Goal: Information Seeking & Learning: Learn about a topic

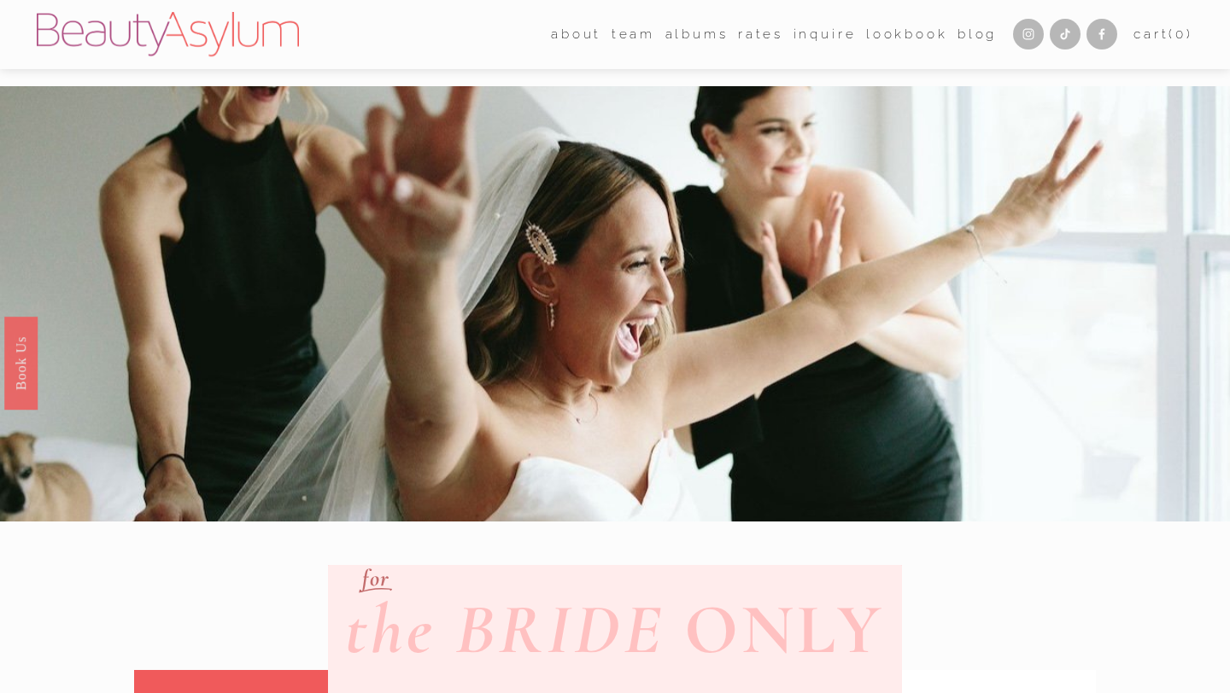
click at [752, 38] on link "Rates" at bounding box center [760, 34] width 45 height 26
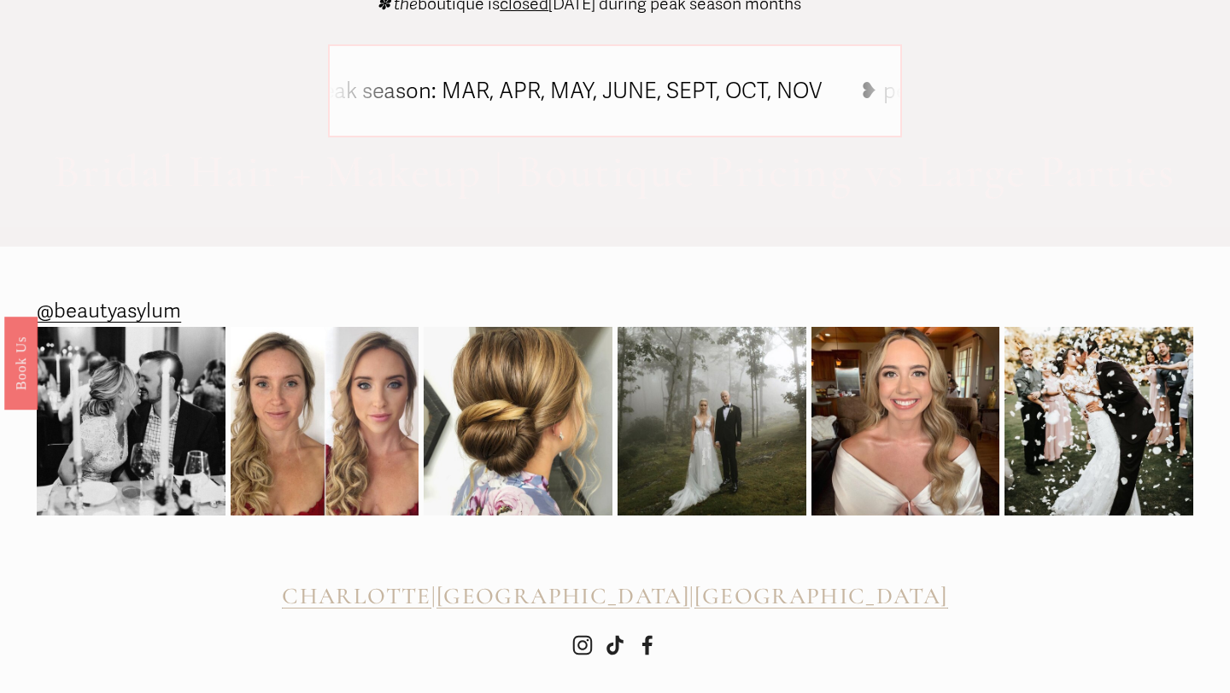
scroll to position [1780, 0]
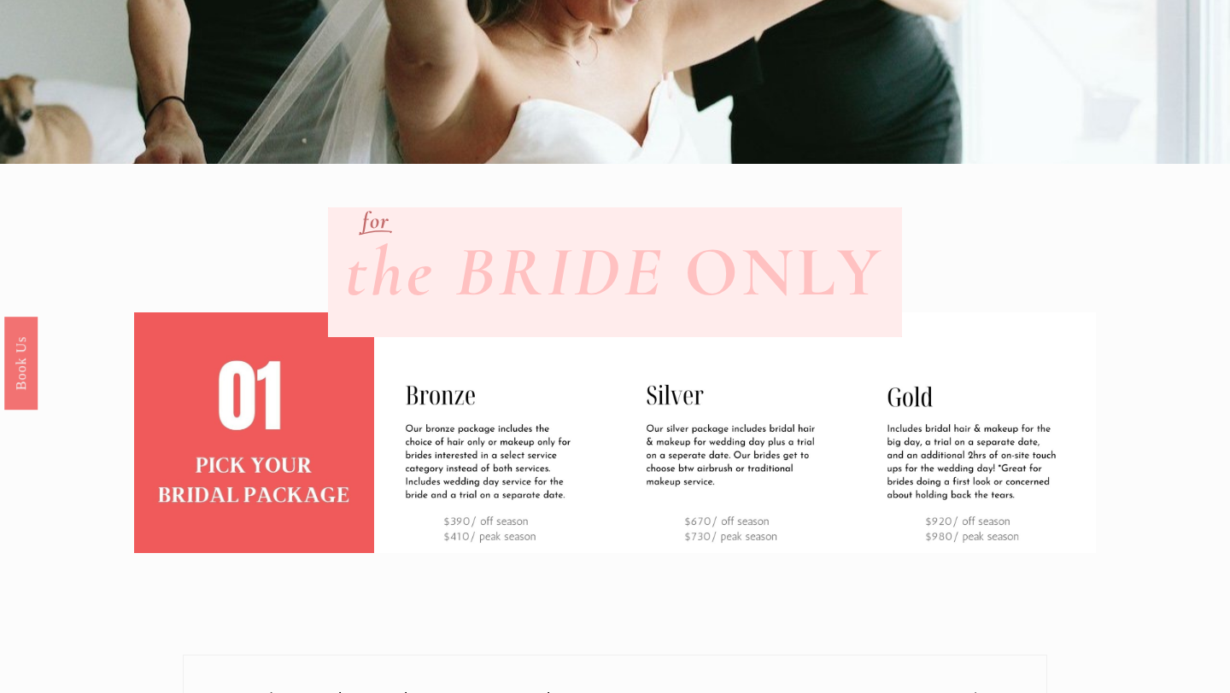
scroll to position [361, 0]
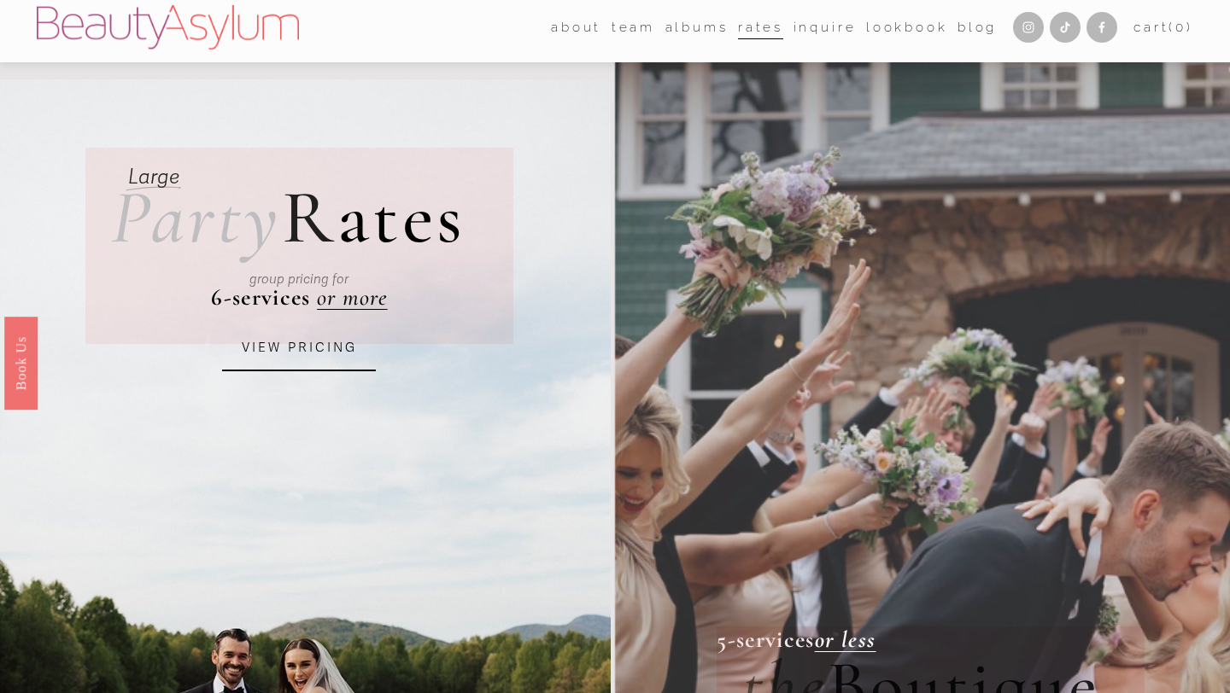
scroll to position [8, 0]
click at [320, 350] on link "VIEW PRICING" at bounding box center [299, 348] width 154 height 46
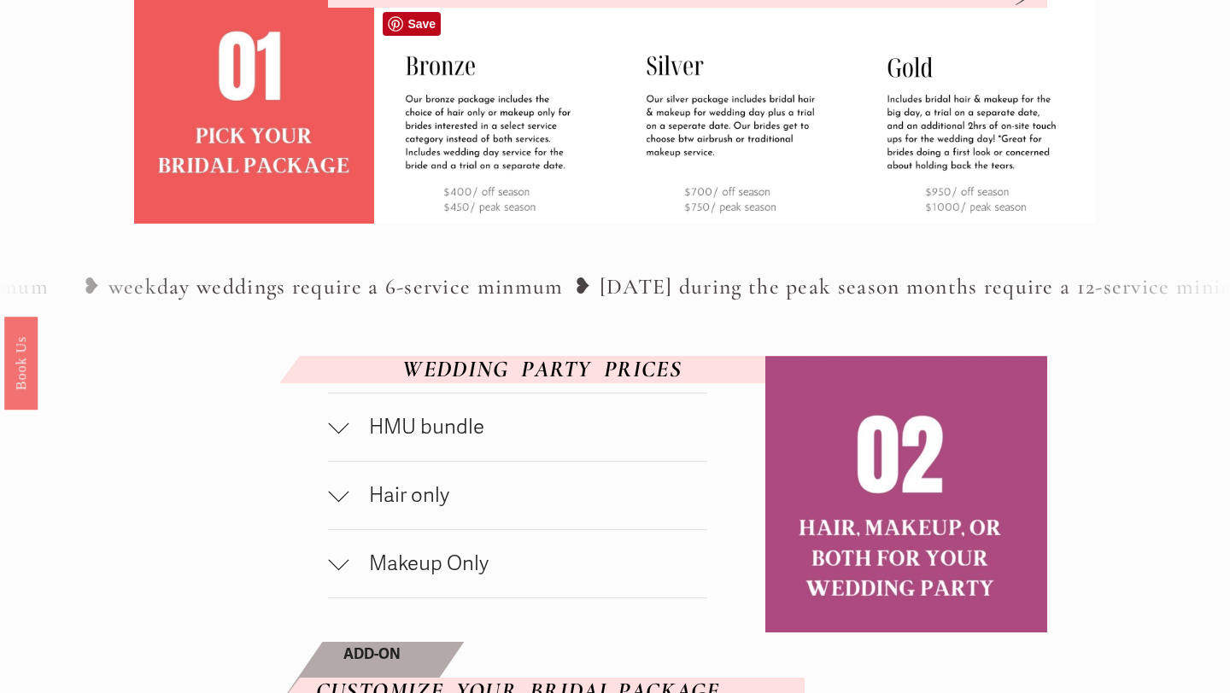
scroll to position [618, 0]
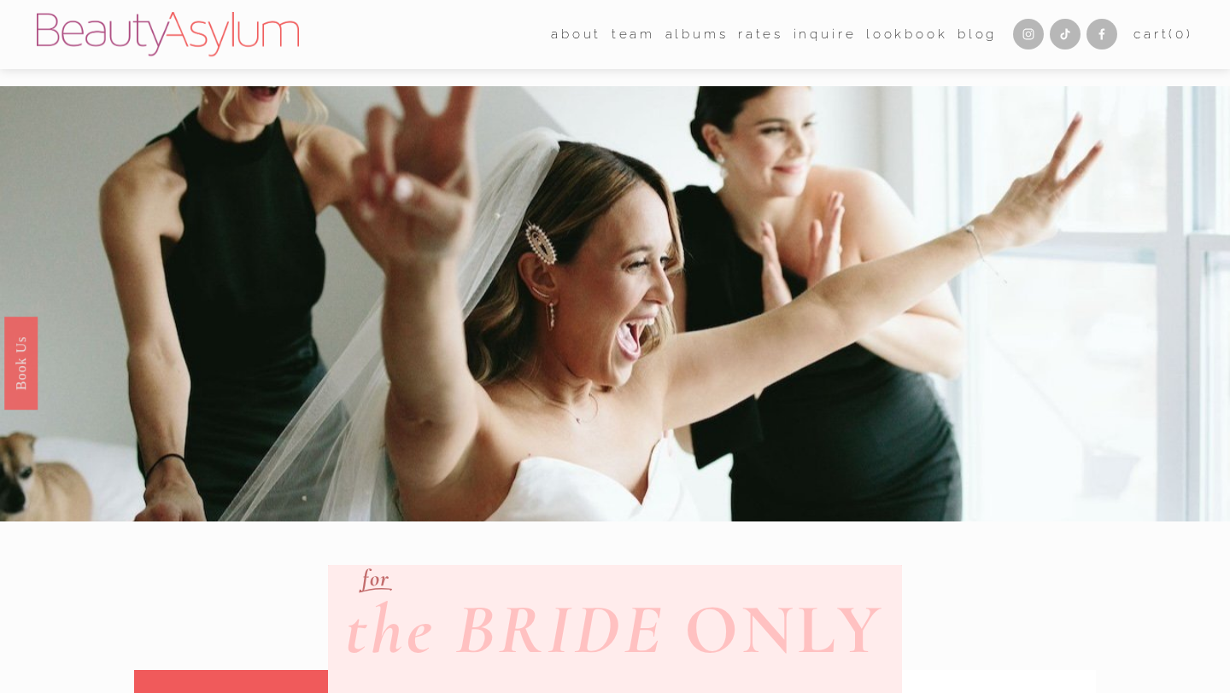
drag, startPoint x: 750, startPoint y: 29, endPoint x: 816, endPoint y: 0, distance: 72.7
click at [0, 0] on div "Skip to Content Open Menu Close Menu about (" at bounding box center [615, 34] width 1230 height 69
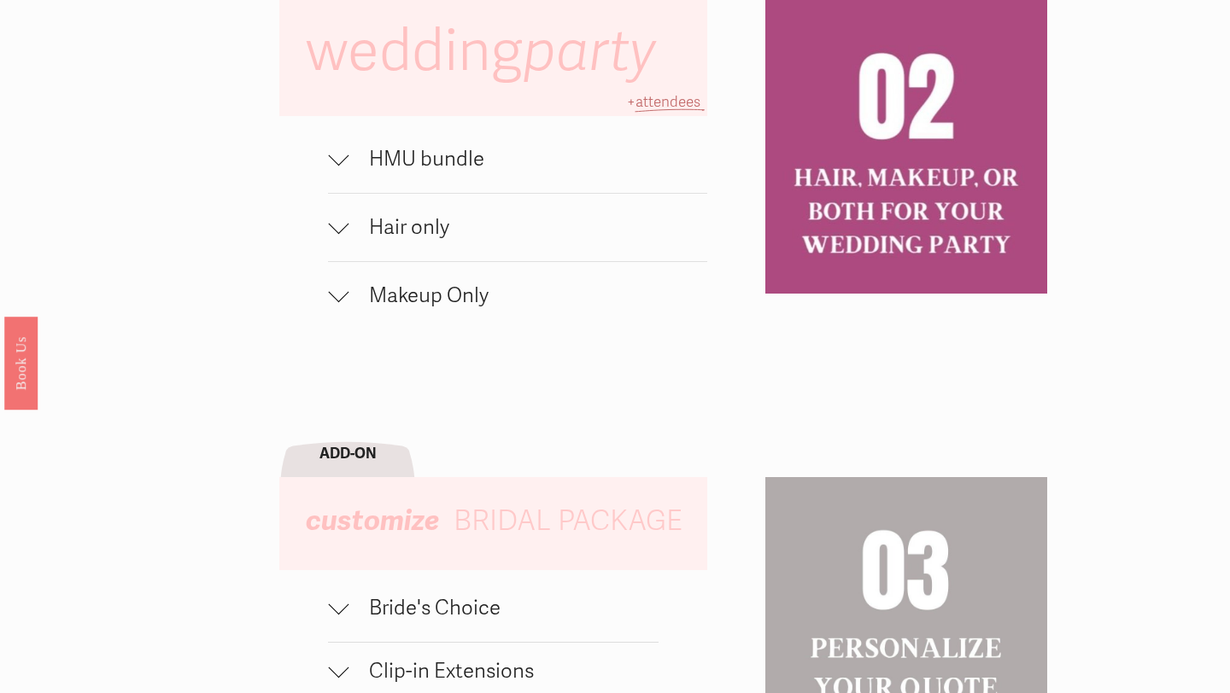
scroll to position [1163, 0]
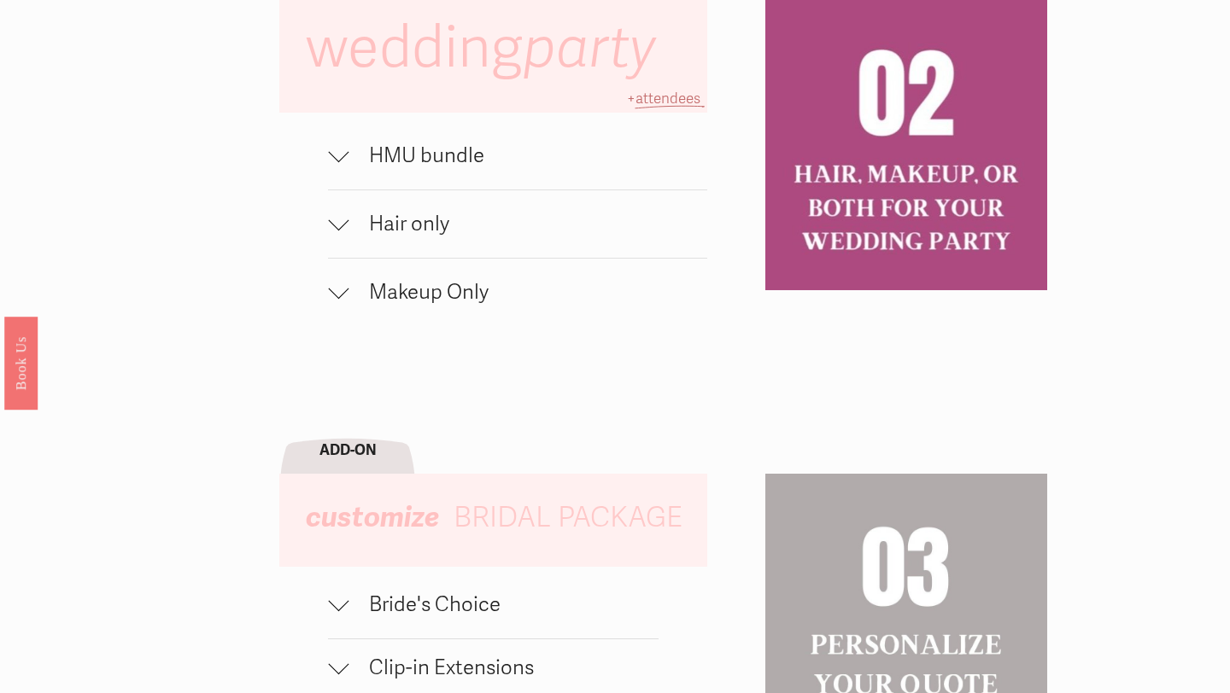
click at [533, 230] on span "Hair only" at bounding box center [527, 224] width 359 height 25
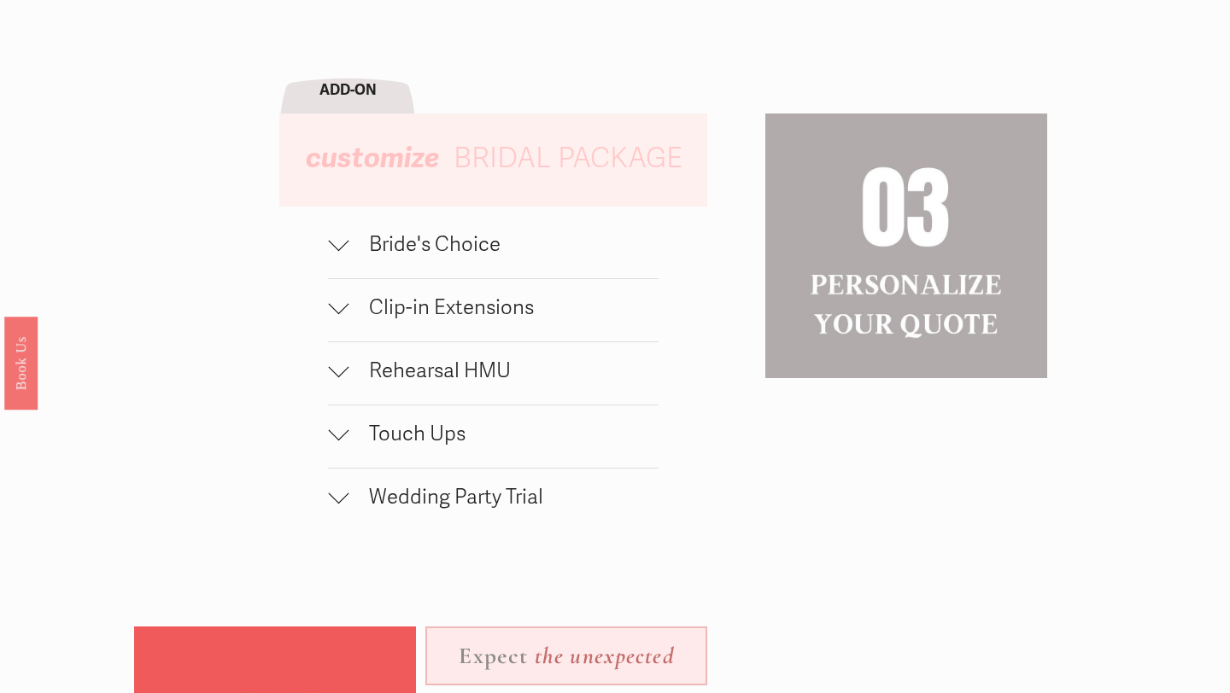
scroll to position [1606, 0]
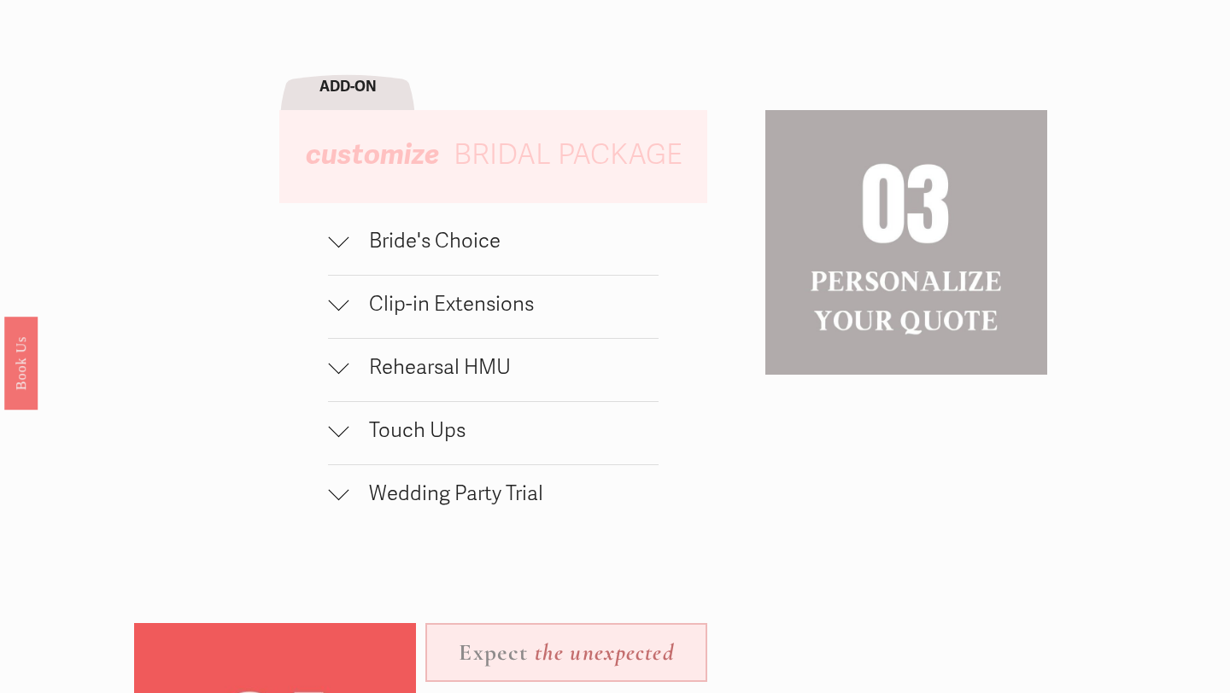
click at [334, 254] on button "Bride's Choice" at bounding box center [493, 244] width 331 height 62
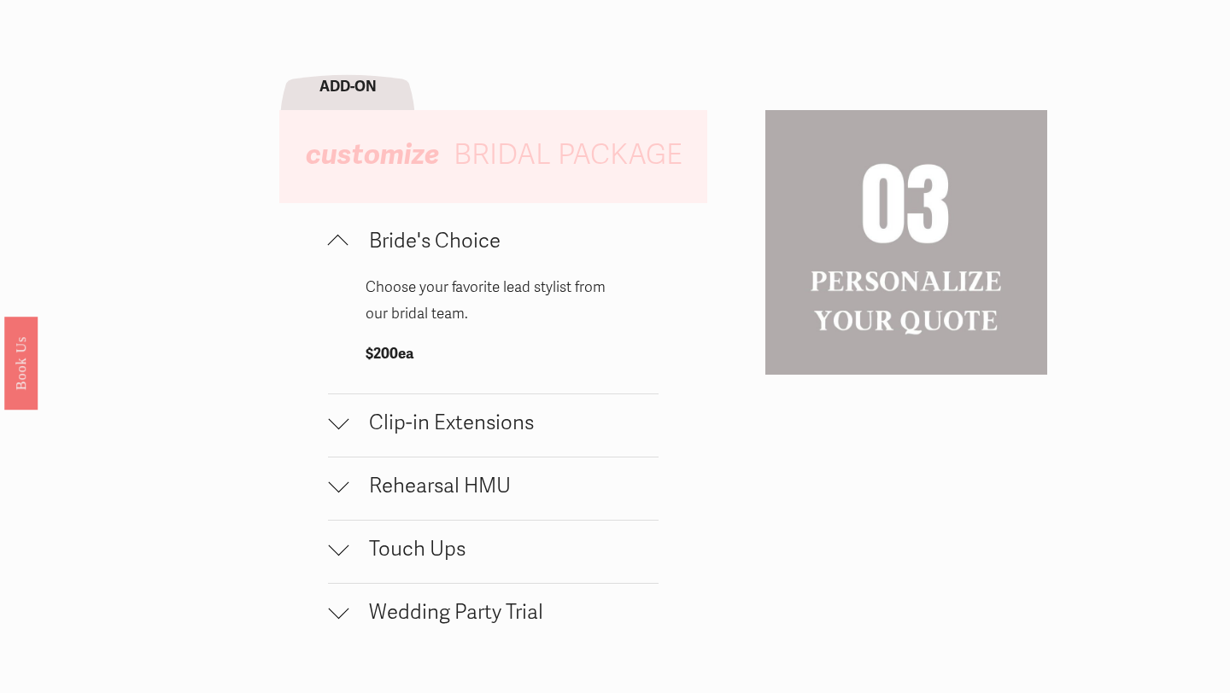
click at [334, 254] on button "Bride's Choice" at bounding box center [493, 244] width 331 height 62
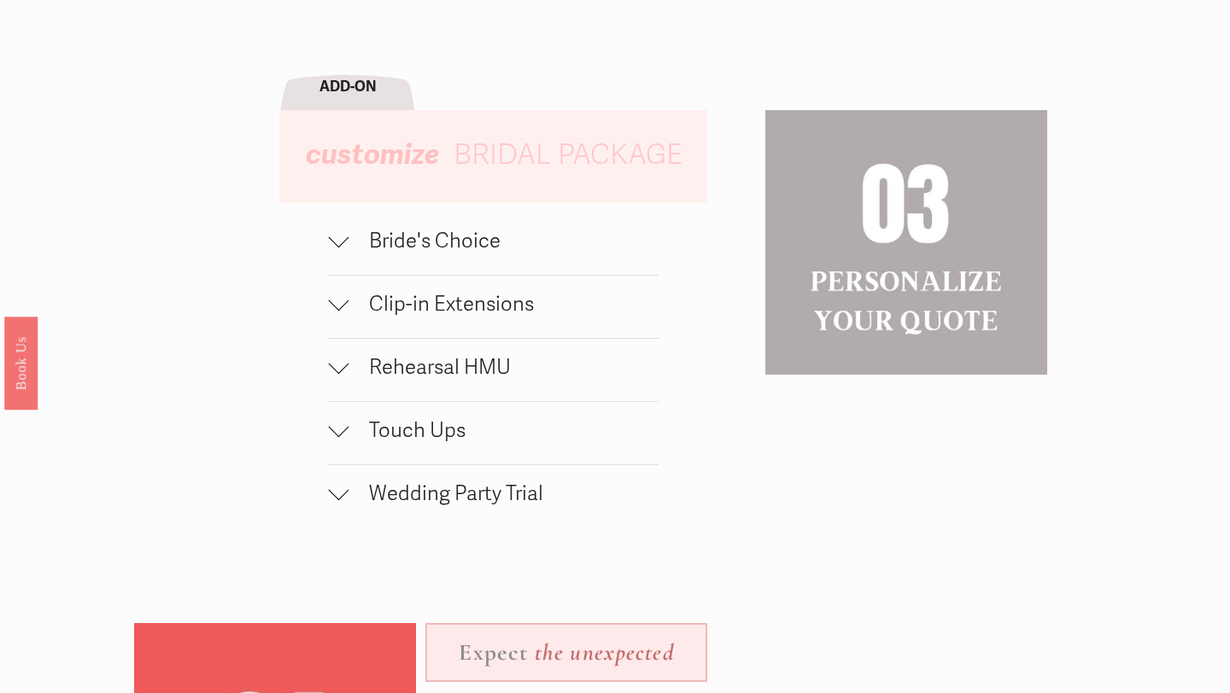
click at [334, 307] on div at bounding box center [338, 300] width 20 height 20
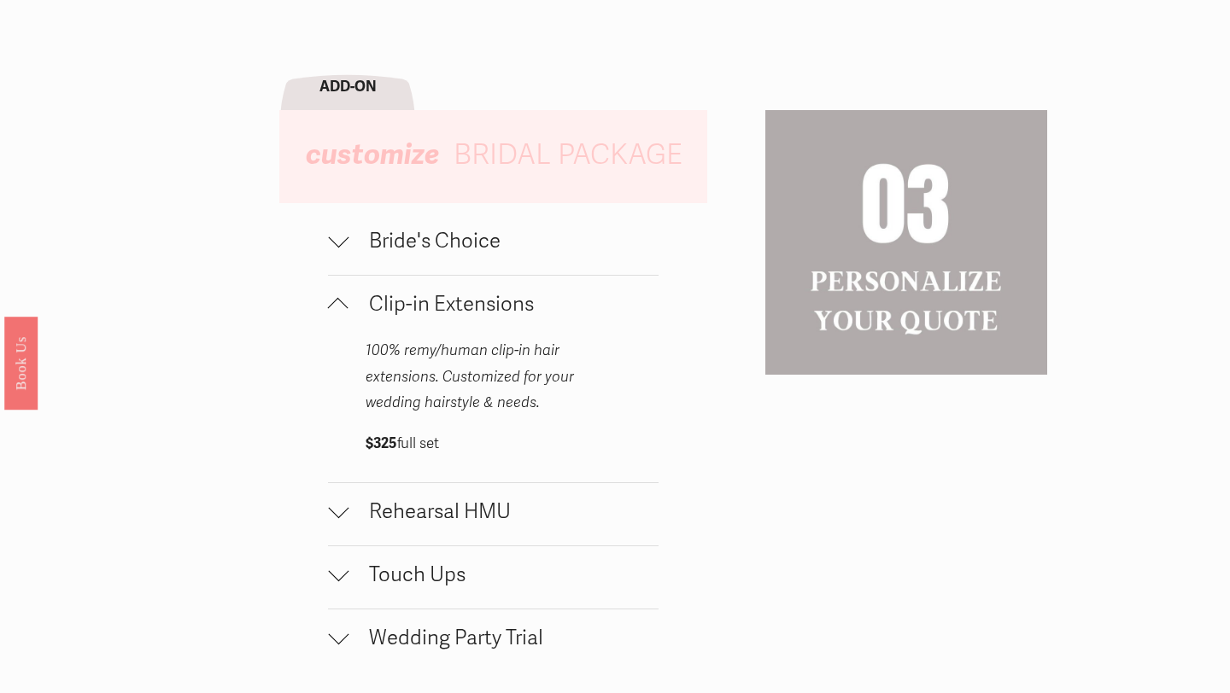
click at [334, 307] on div at bounding box center [338, 308] width 20 height 20
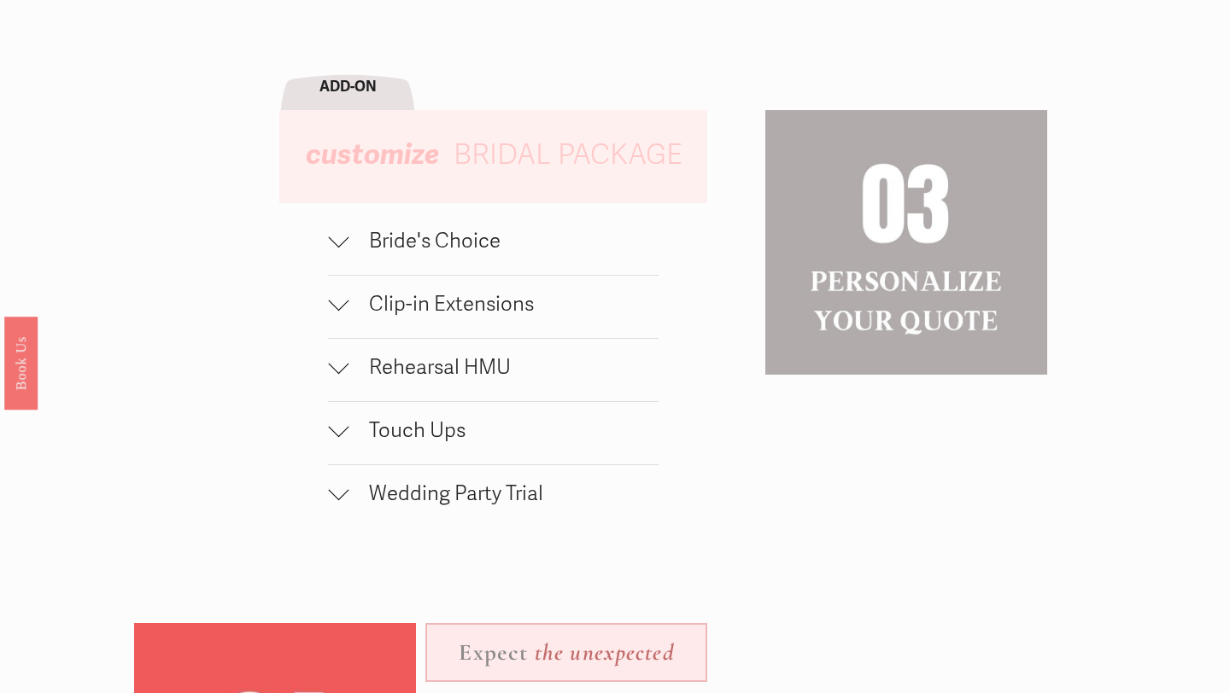
click at [333, 430] on div at bounding box center [338, 427] width 20 height 20
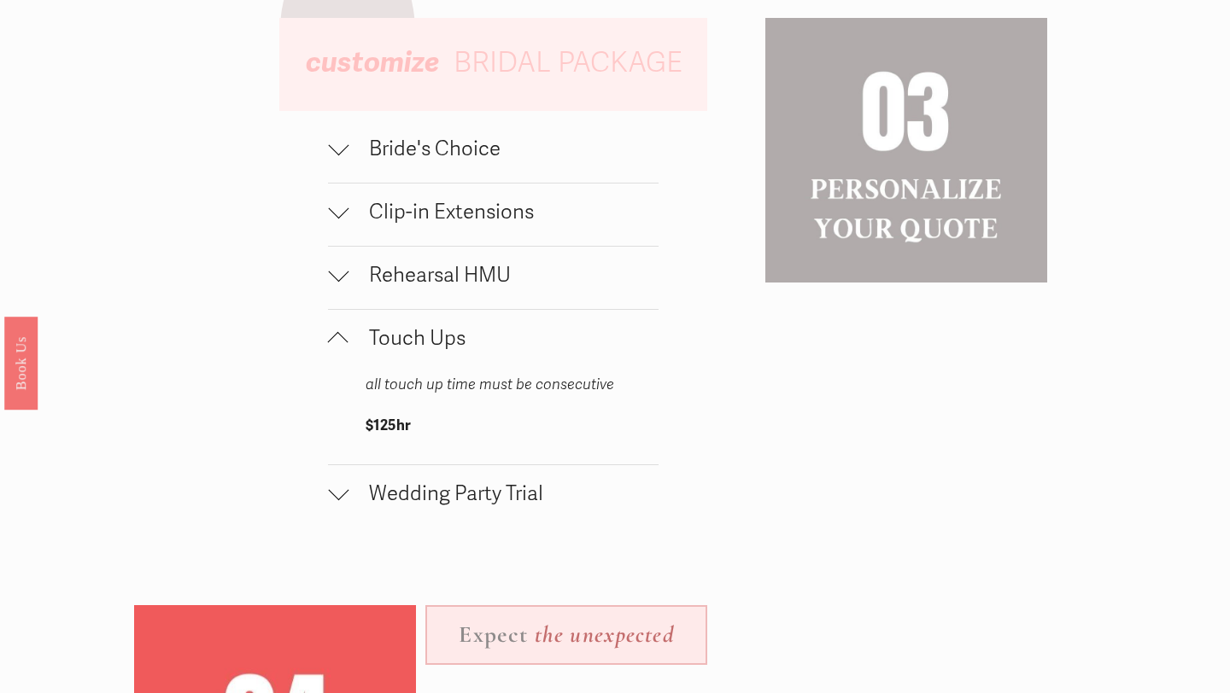
scroll to position [1700, 0]
click at [344, 335] on div at bounding box center [338, 338] width 20 height 20
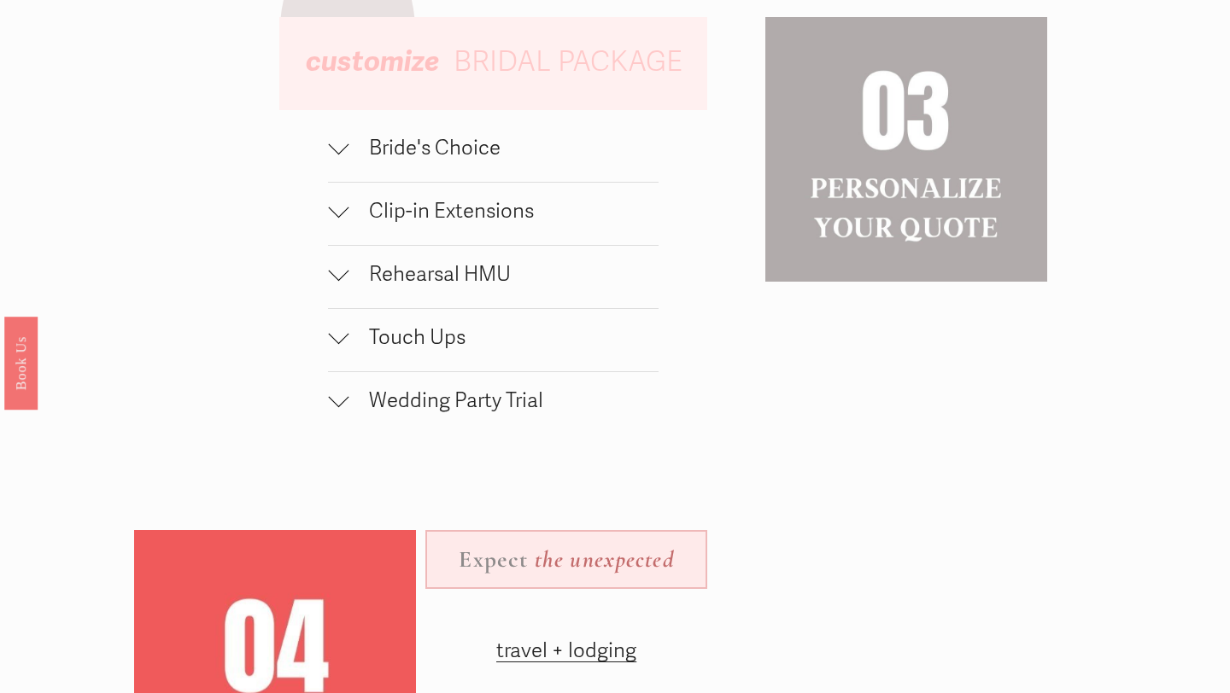
click at [336, 392] on div at bounding box center [338, 397] width 20 height 20
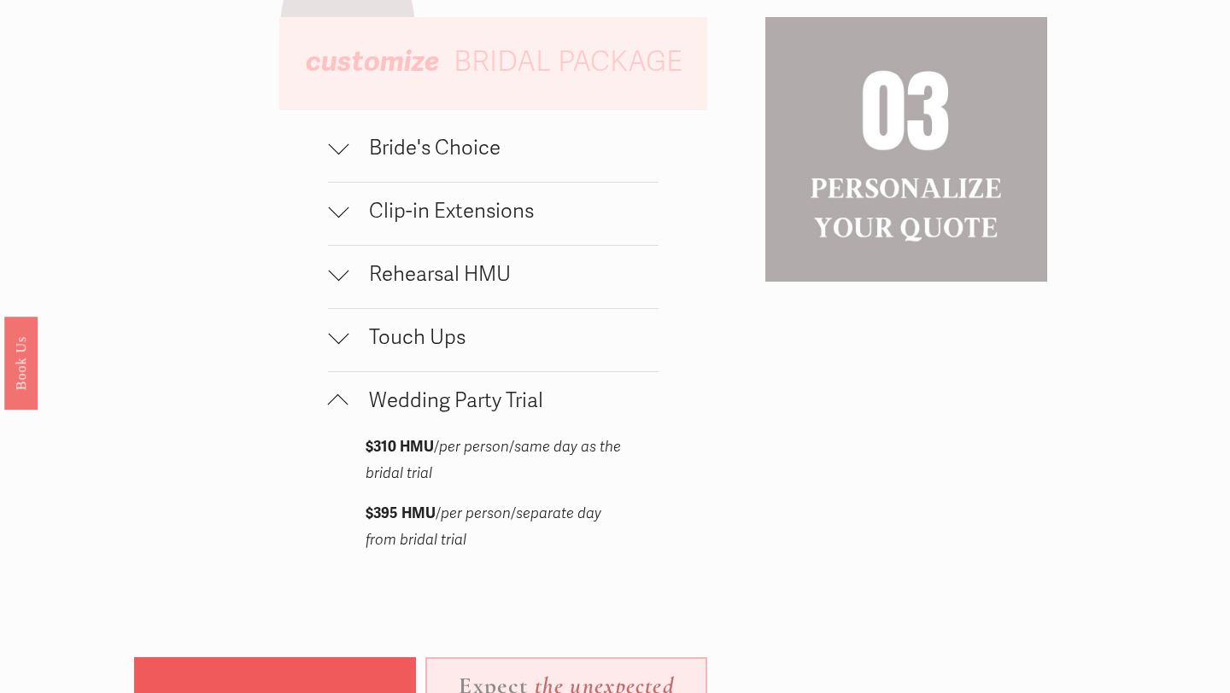
click at [336, 392] on button "Wedding Party Trial" at bounding box center [493, 403] width 331 height 62
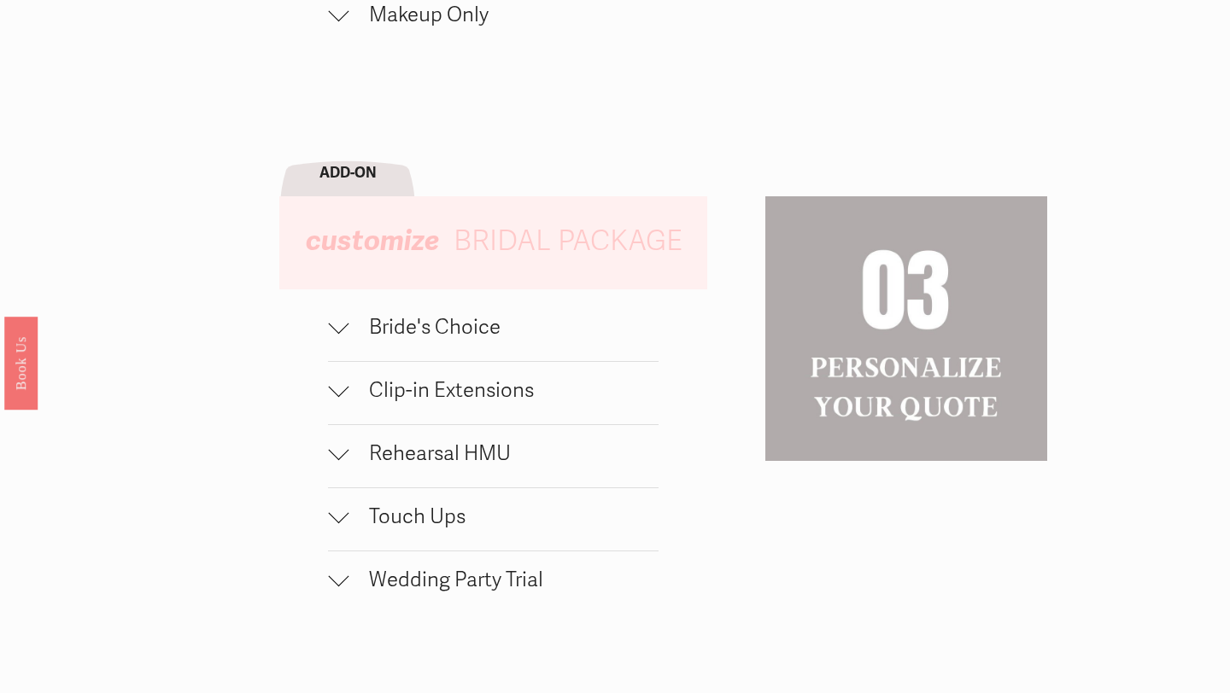
scroll to position [1528, 0]
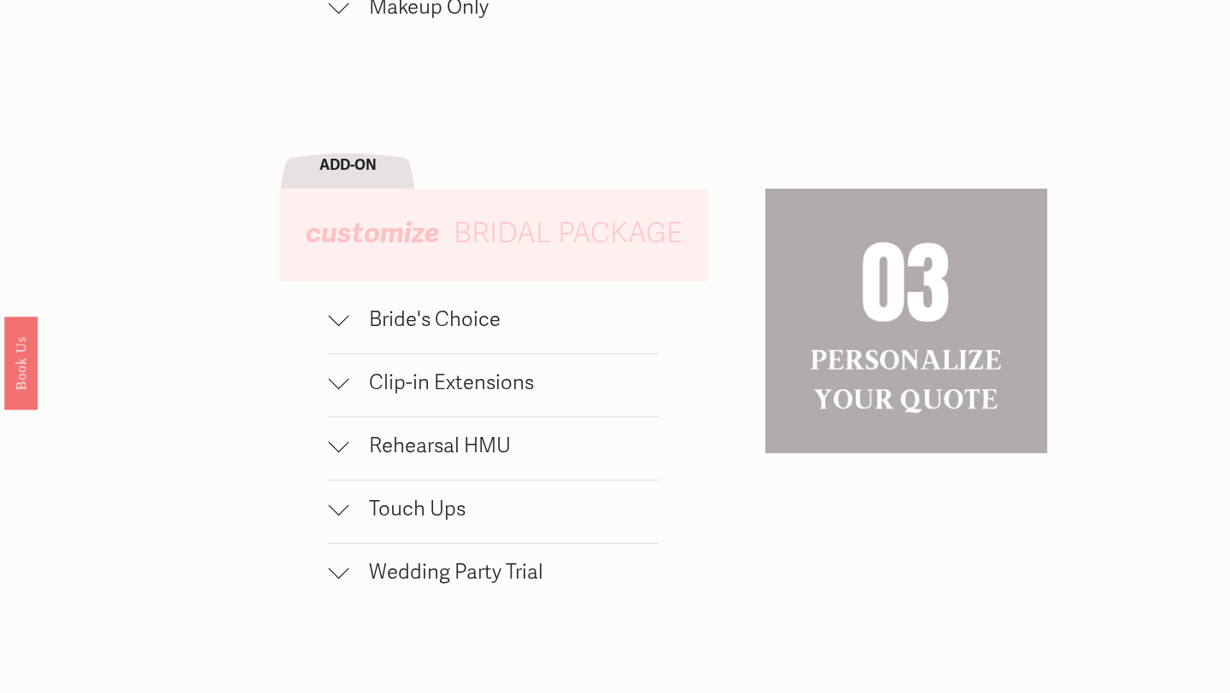
click at [340, 339] on button "Bride's Choice" at bounding box center [493, 322] width 331 height 62
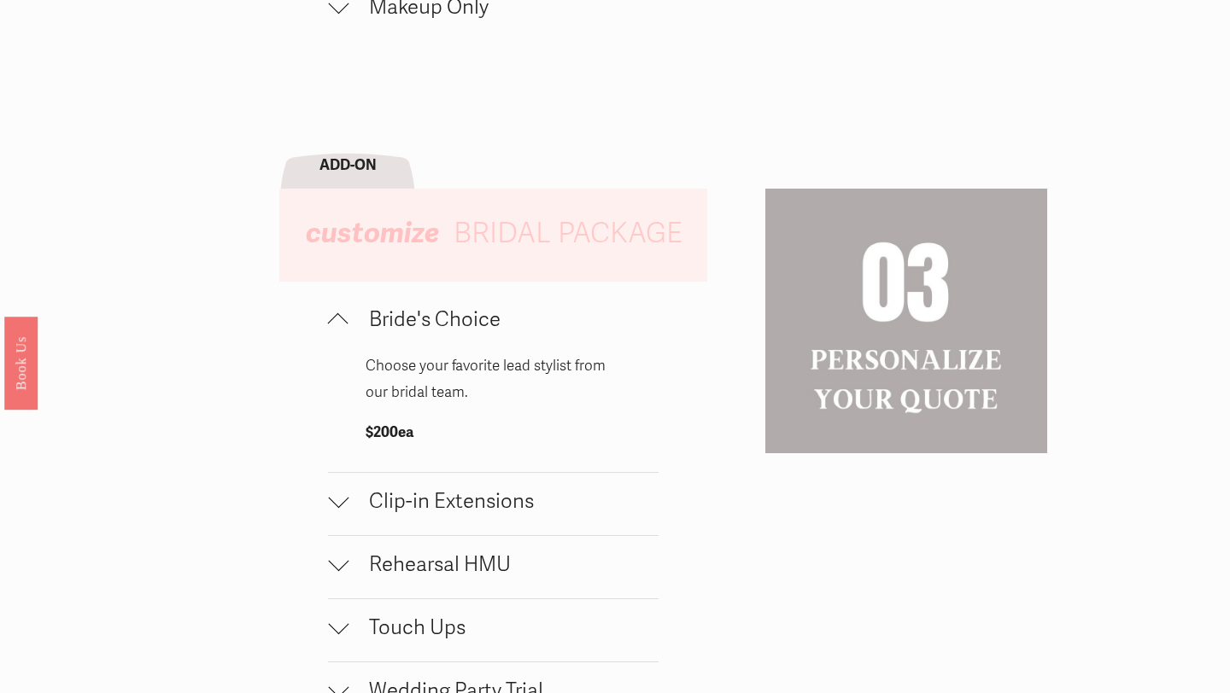
click at [335, 325] on div at bounding box center [338, 323] width 20 height 20
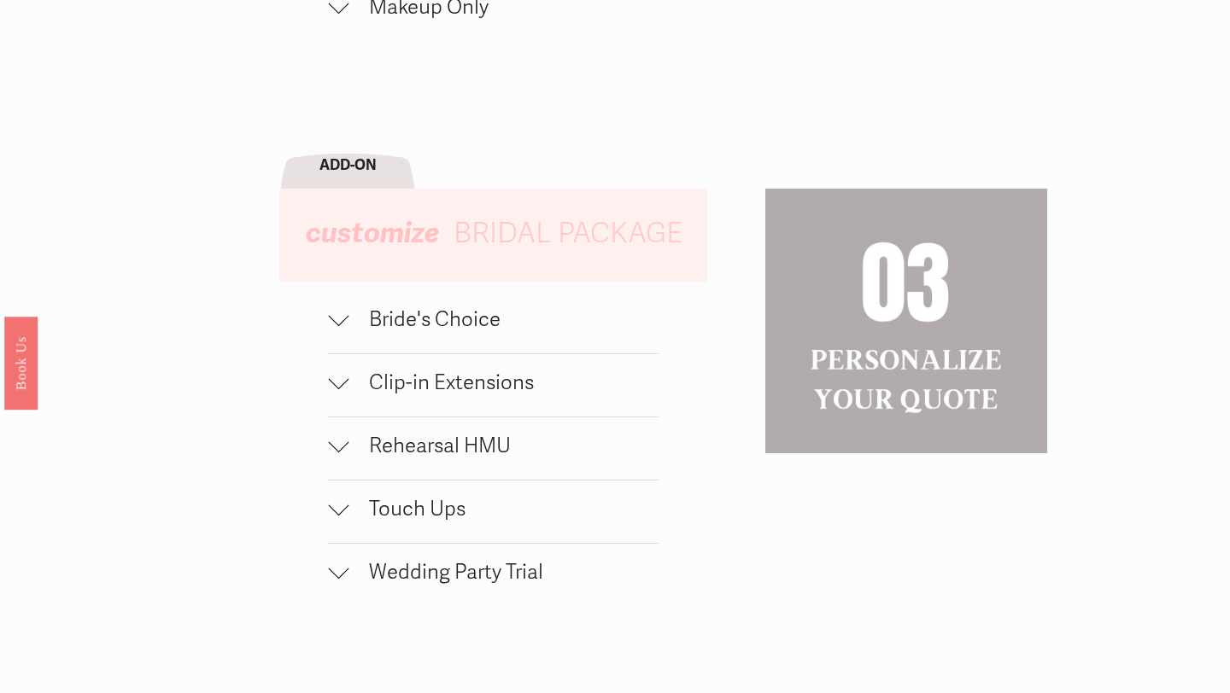
click at [327, 381] on div "wedding party HMU bundle hair + traditional makeup + strip lashes $230 / OFF SE…" at bounding box center [615, 361] width 1230 height 1484
click at [331, 381] on div at bounding box center [338, 379] width 20 height 20
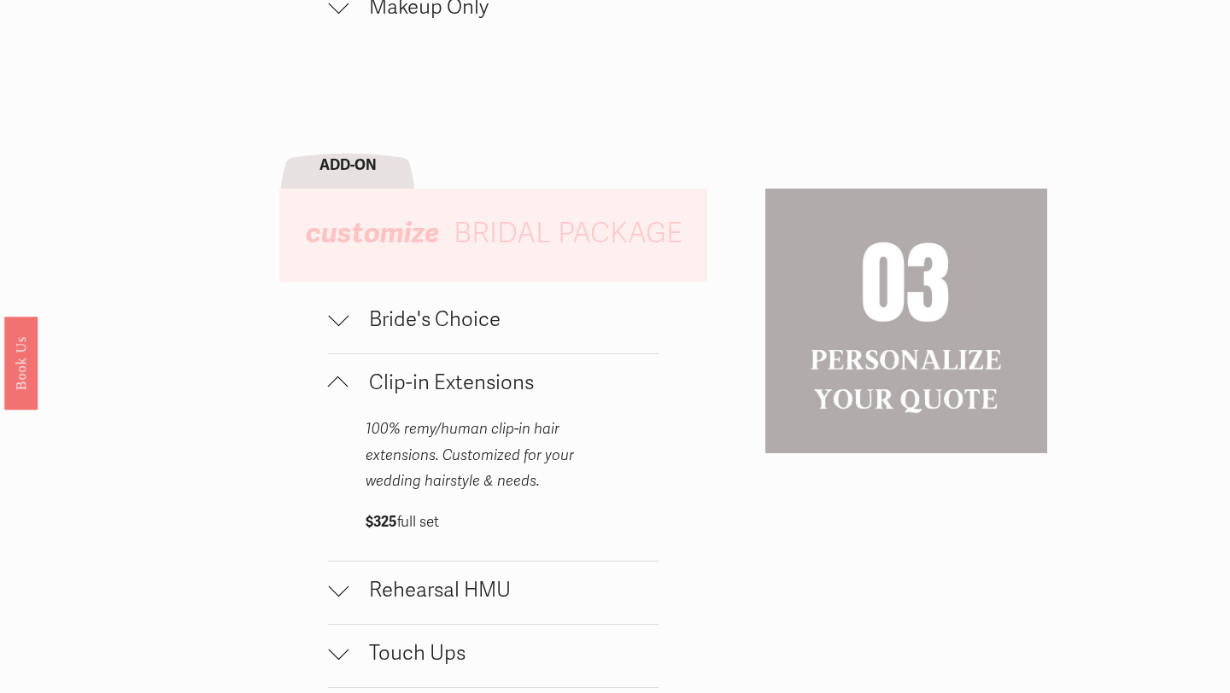
click at [336, 382] on div at bounding box center [338, 387] width 20 height 20
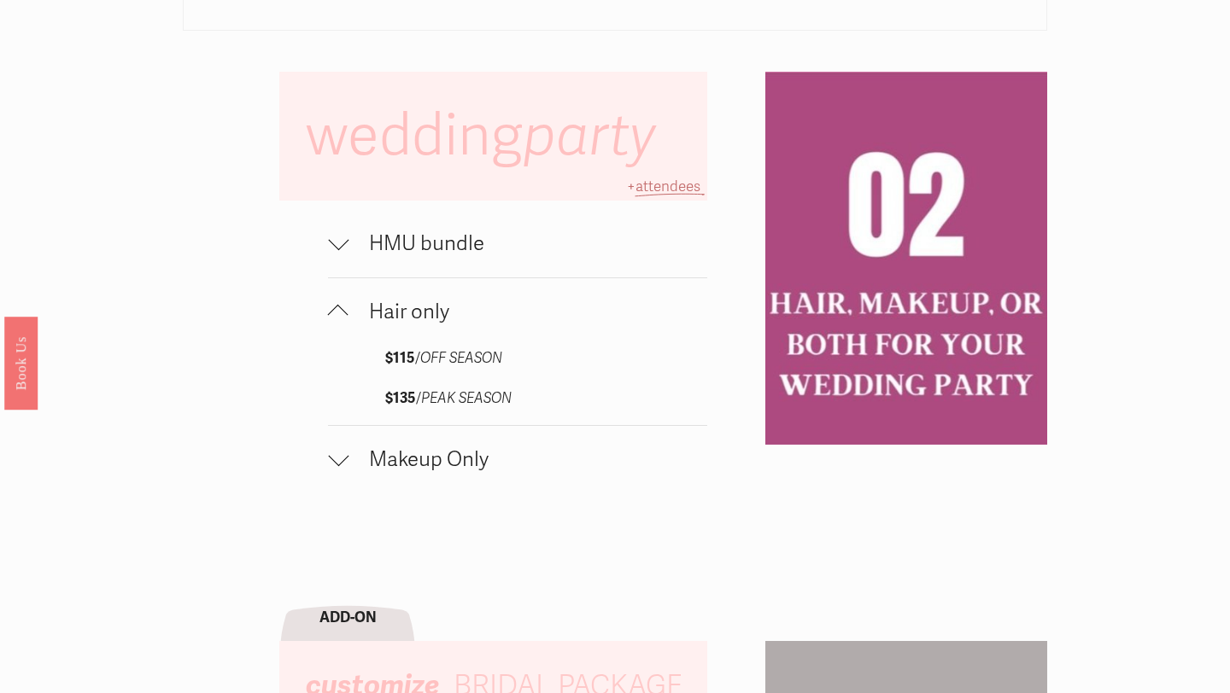
scroll to position [1080, 0]
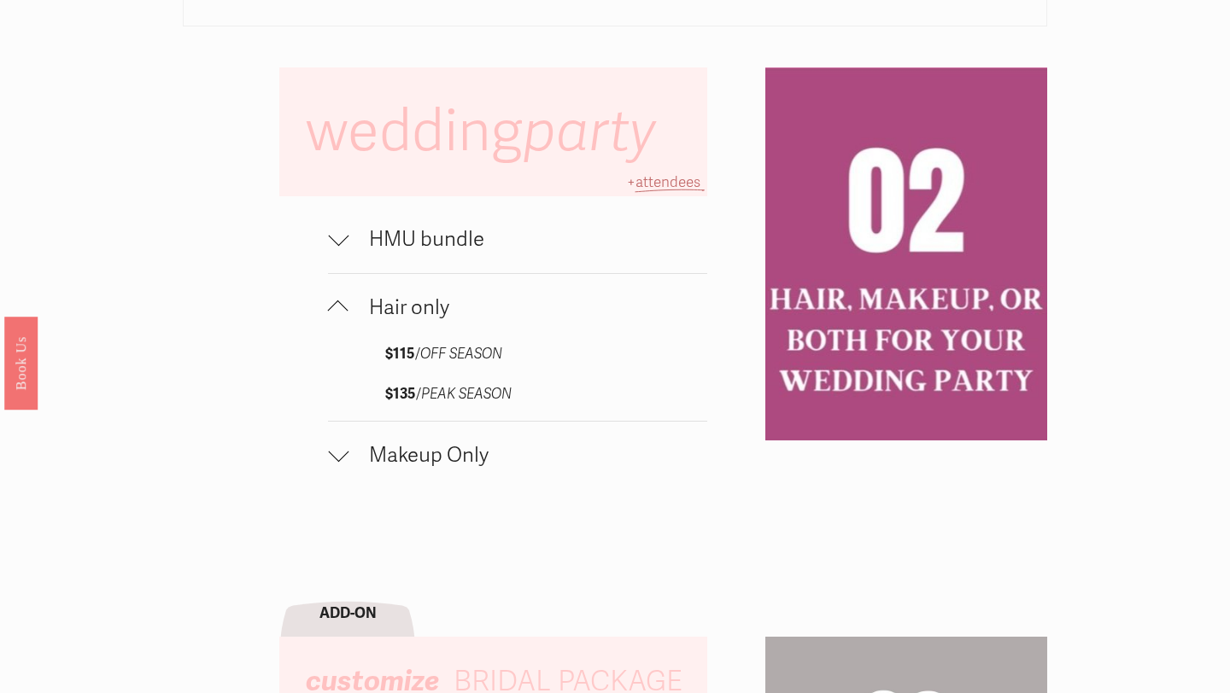
click at [343, 452] on div at bounding box center [338, 452] width 20 height 20
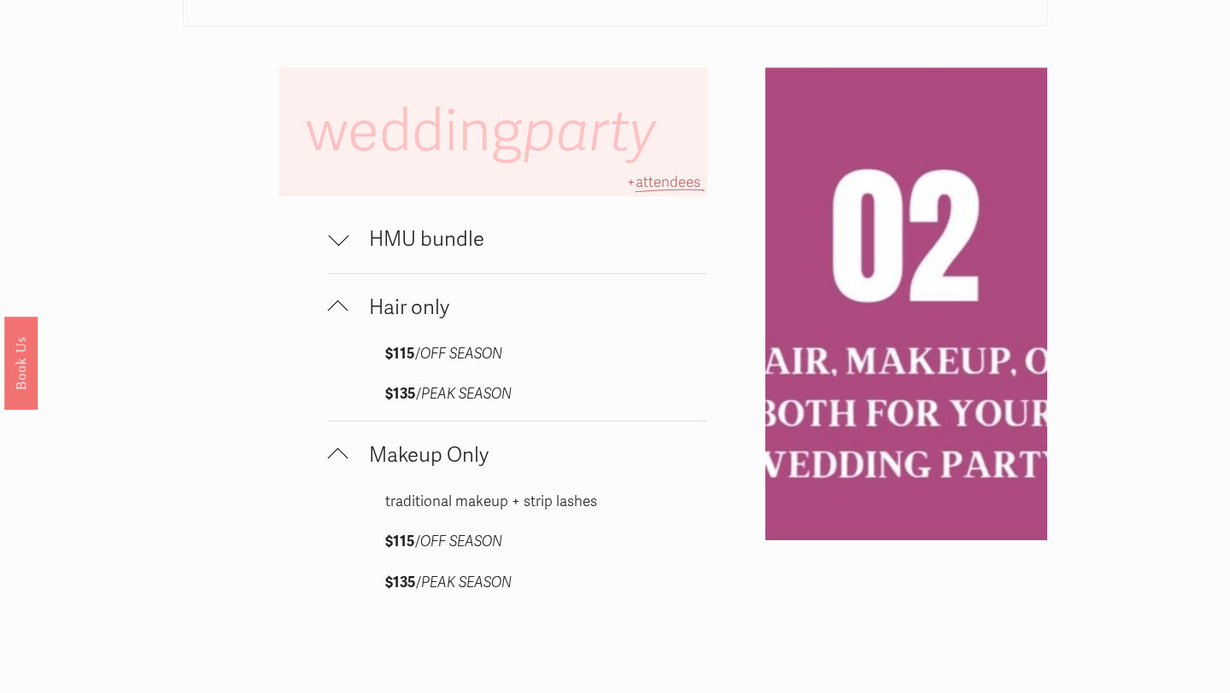
scroll to position [1154, 0]
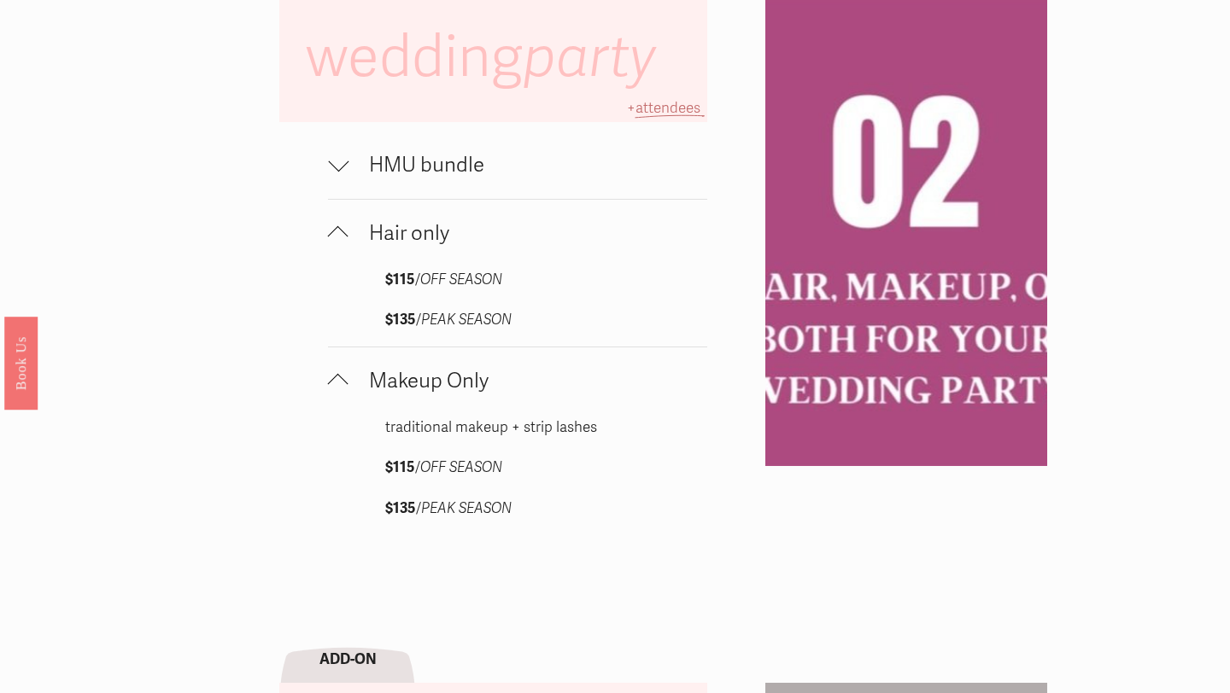
click at [339, 384] on div at bounding box center [338, 385] width 20 height 20
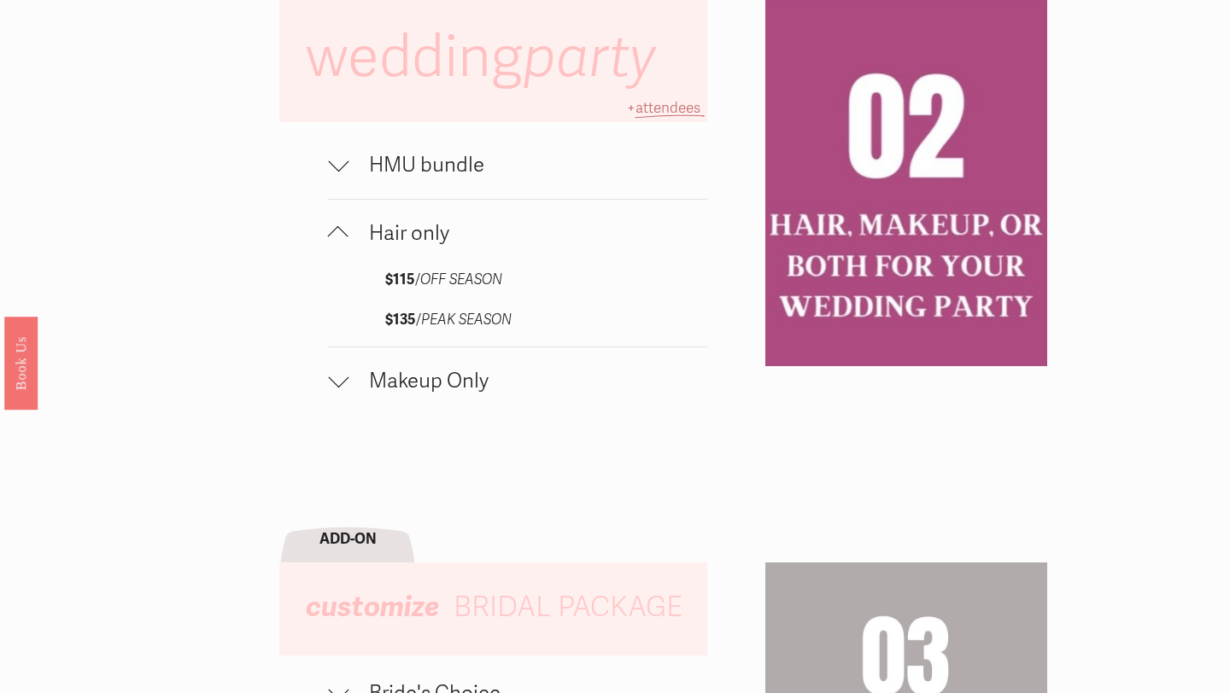
click at [341, 173] on div at bounding box center [338, 165] width 20 height 20
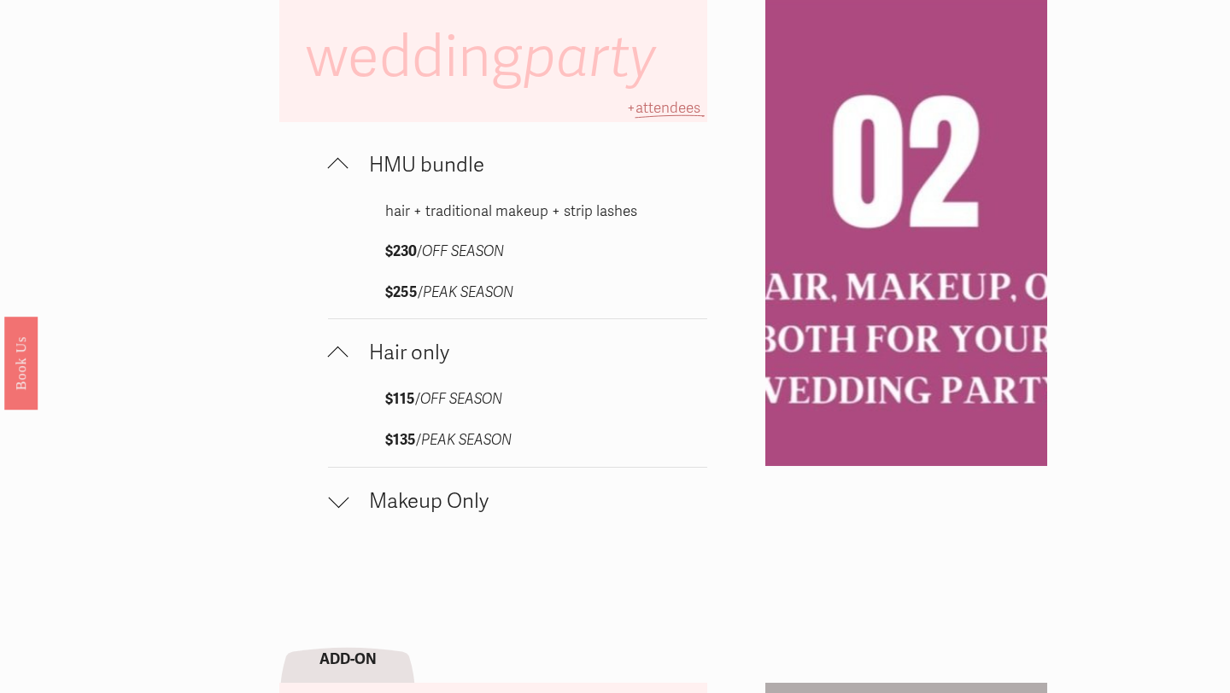
click at [338, 166] on div at bounding box center [338, 168] width 20 height 20
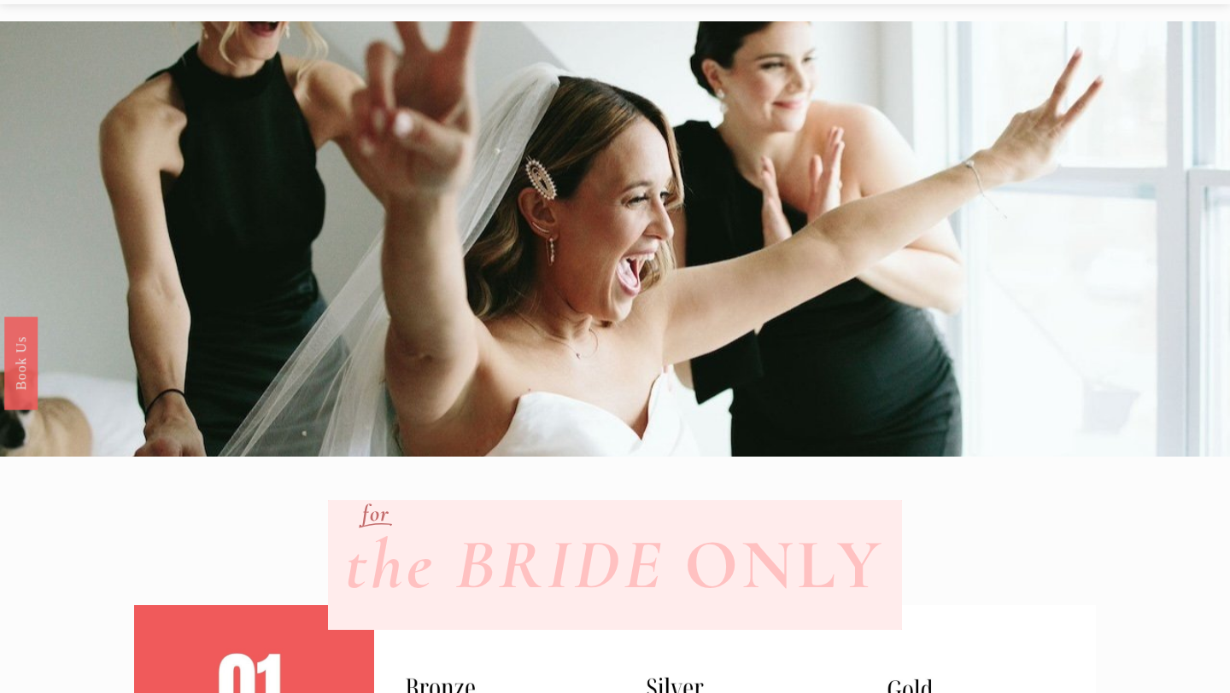
scroll to position [0, 0]
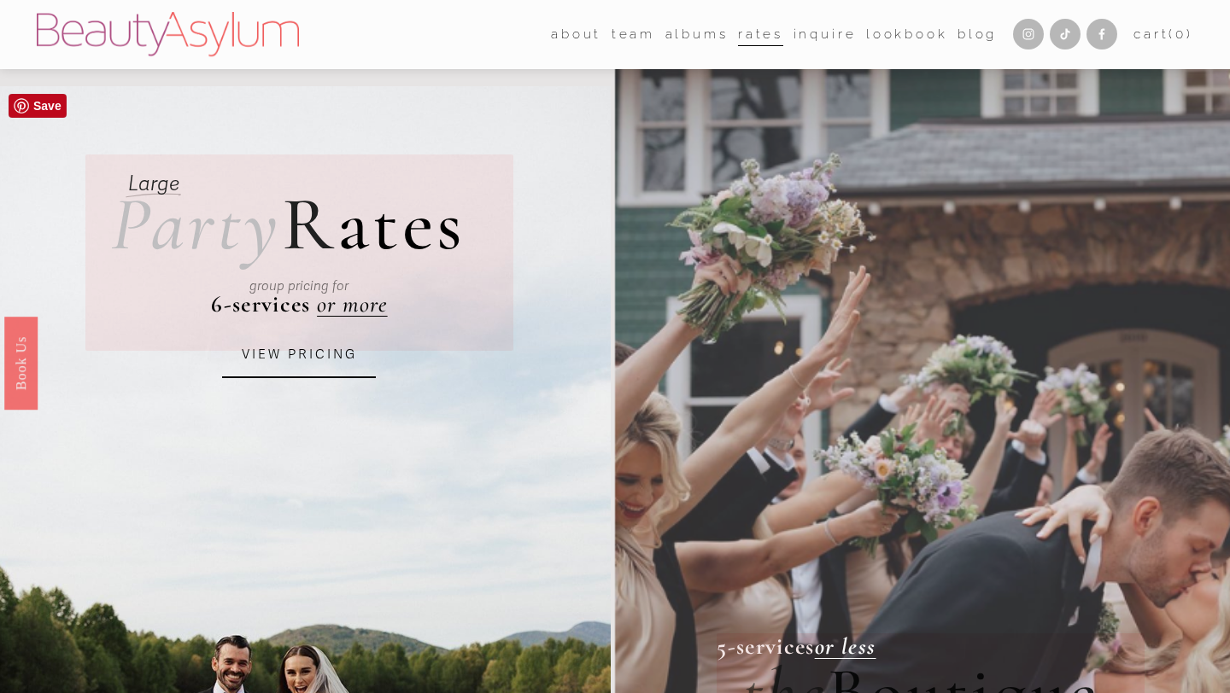
click at [342, 304] on div "group pricing for" at bounding box center [299, 286] width 331 height 59
